Goal: Task Accomplishment & Management: Use online tool/utility

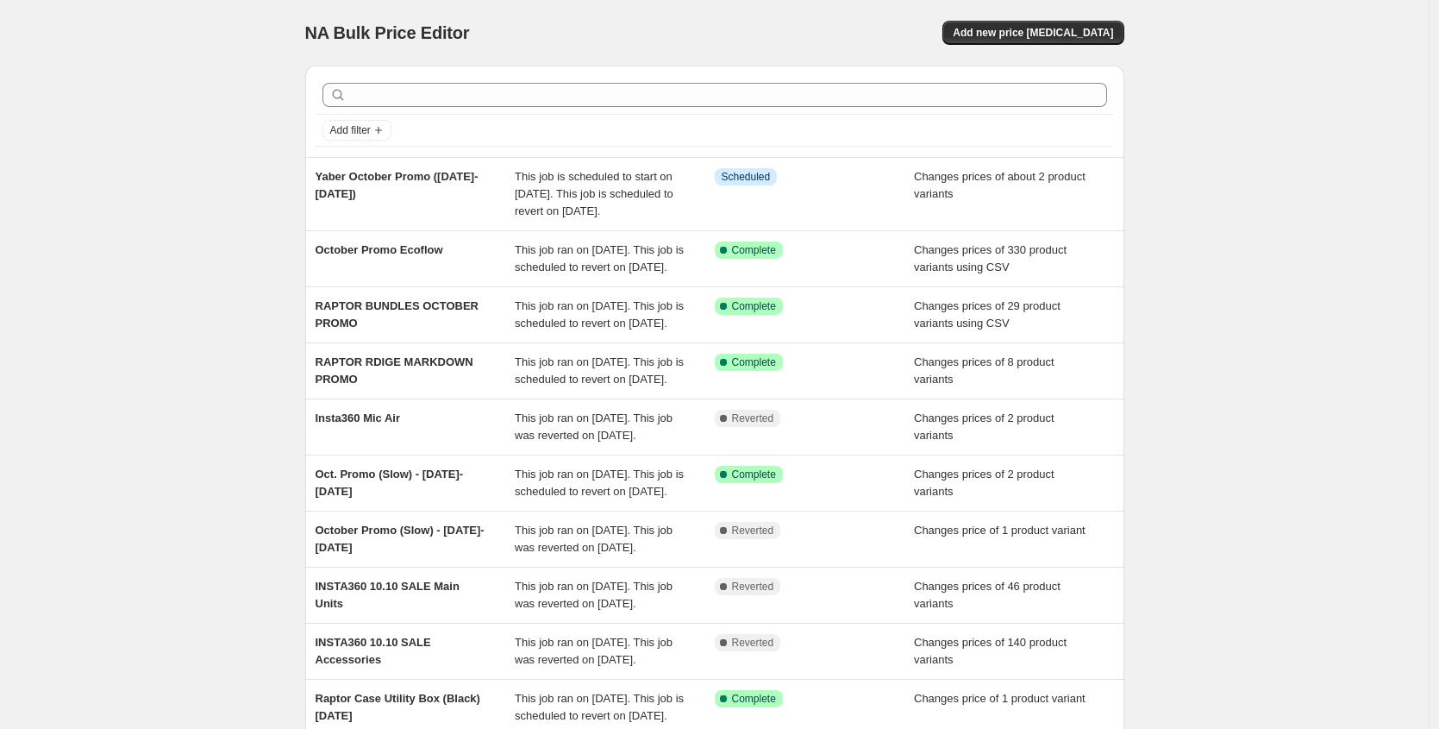
click at [848, 110] on div at bounding box center [715, 95] width 799 height 38
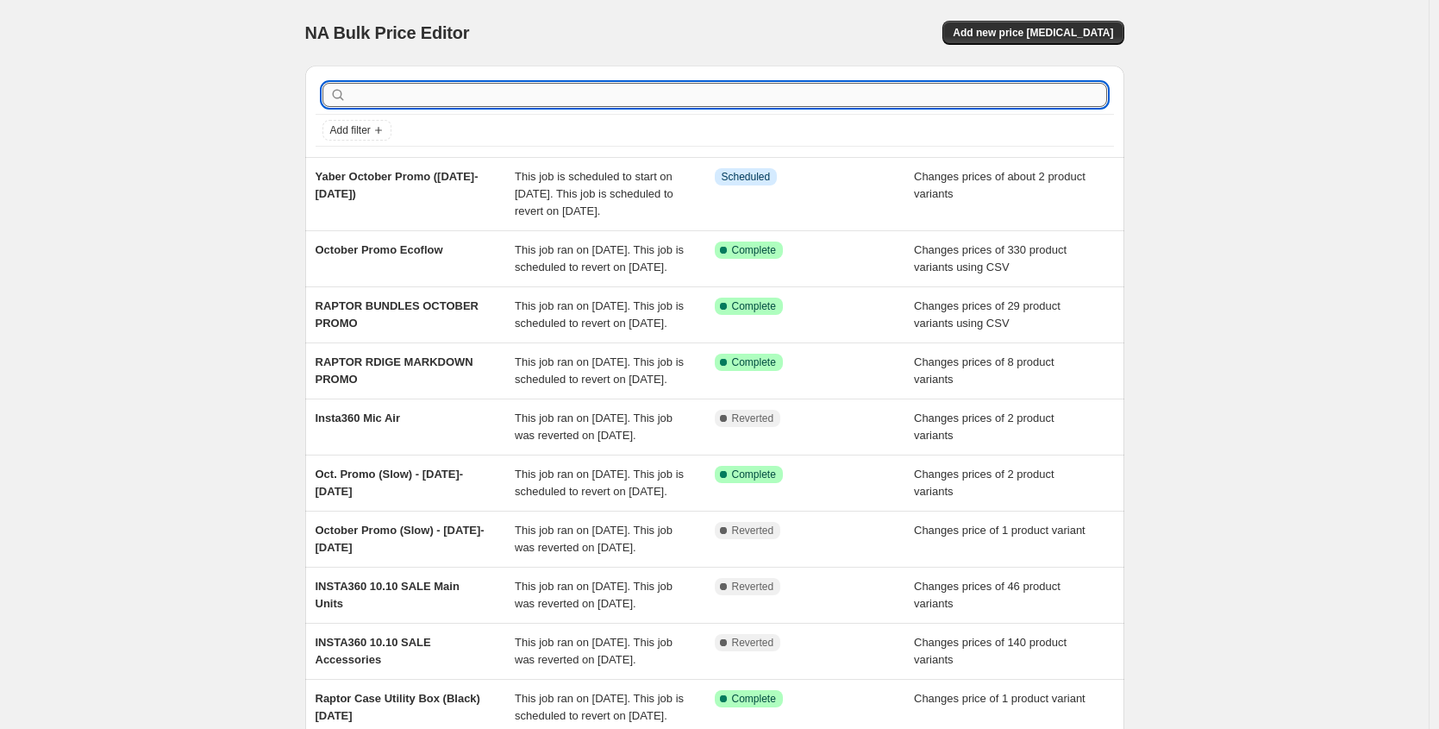
click at [820, 96] on input "text" at bounding box center [728, 95] width 757 height 24
type input "october"
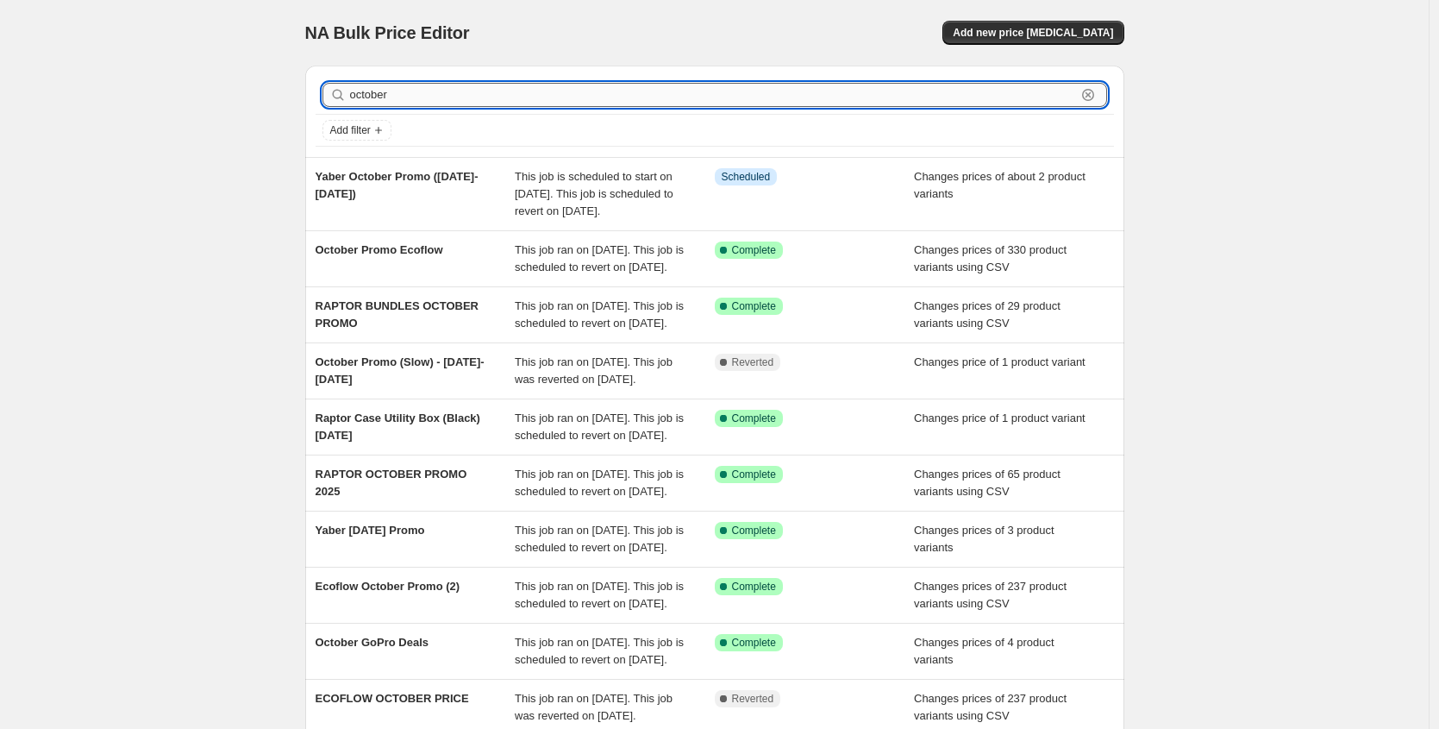
click at [533, 86] on input "october" at bounding box center [713, 95] width 726 height 24
type input "aging"
